Goal: Navigation & Orientation: Go to known website

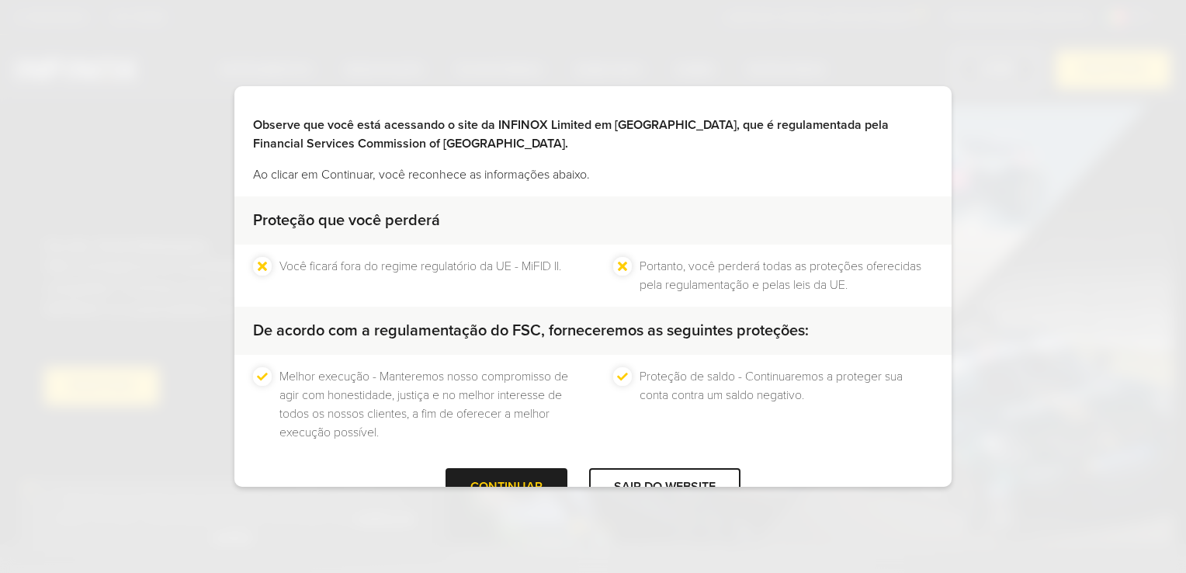
scroll to position [93, 0]
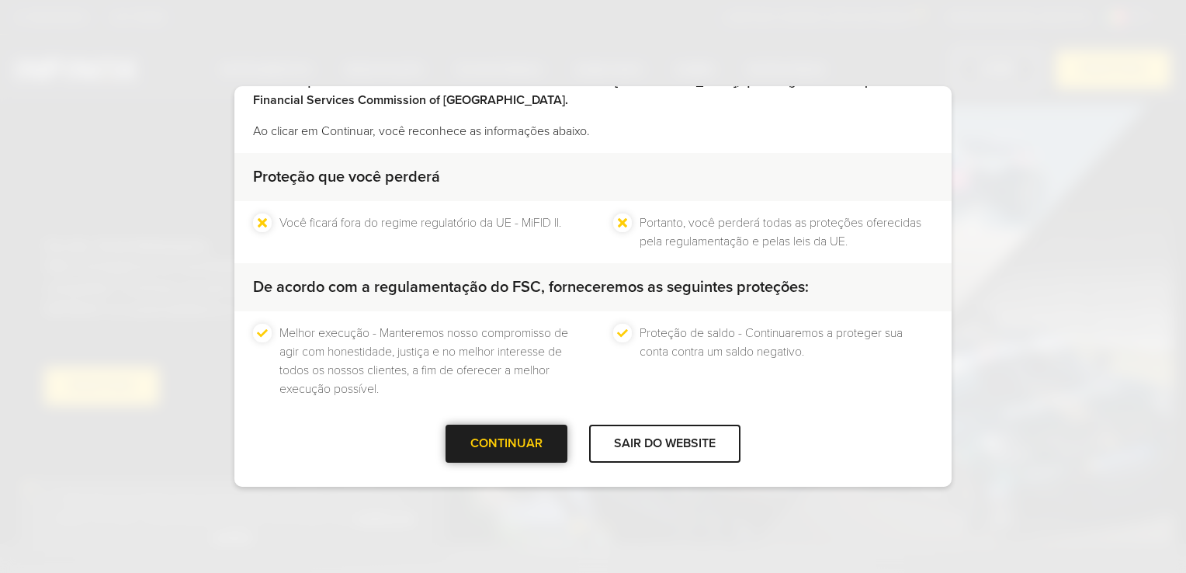
click at [507, 443] on div at bounding box center [507, 443] width 0 height 0
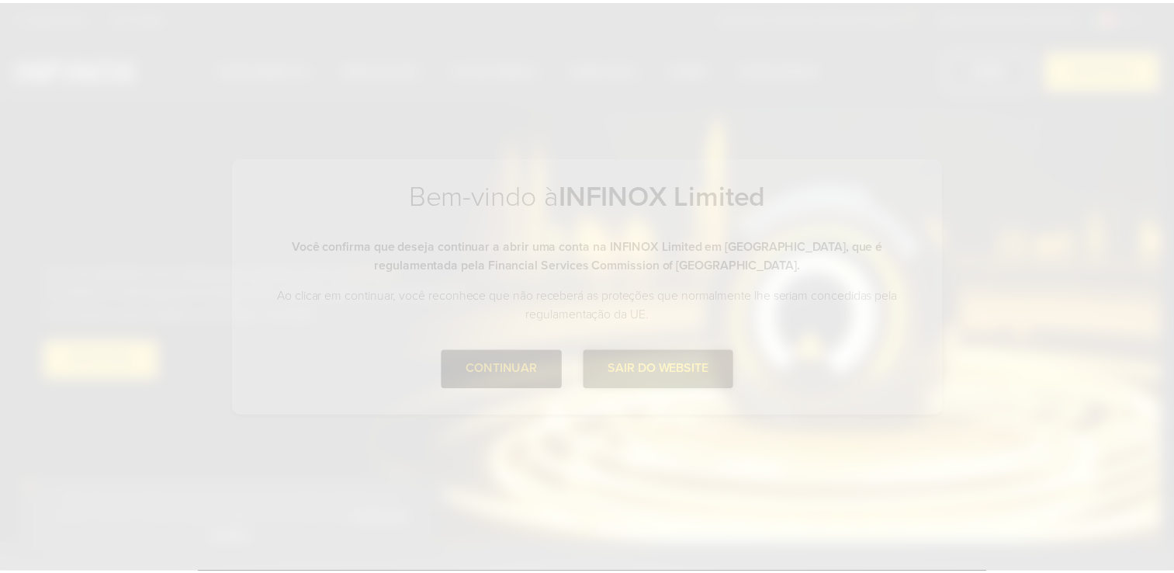
scroll to position [0, 0]
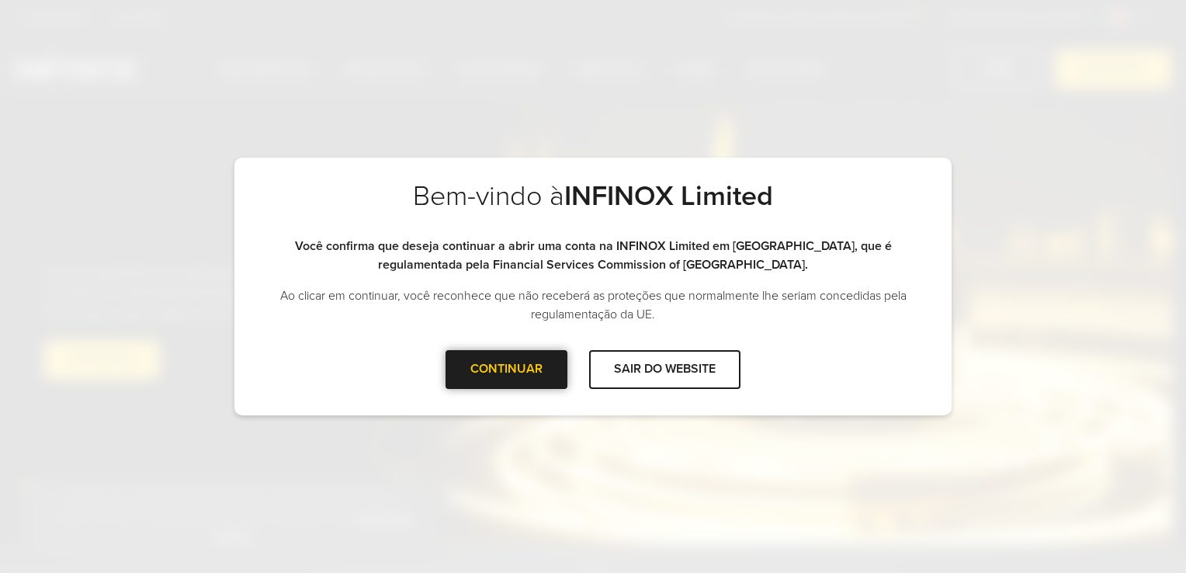
click at [507, 369] on div at bounding box center [507, 369] width 0 height 0
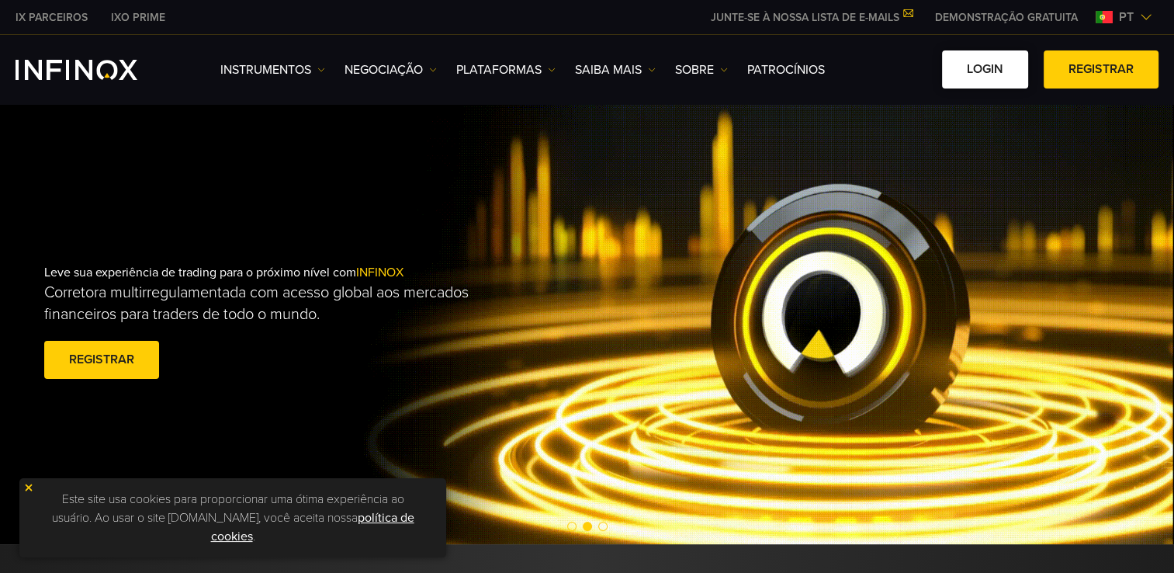
click at [990, 69] on link "Login" at bounding box center [985, 69] width 86 height 38
